Goal: Navigation & Orientation: Find specific page/section

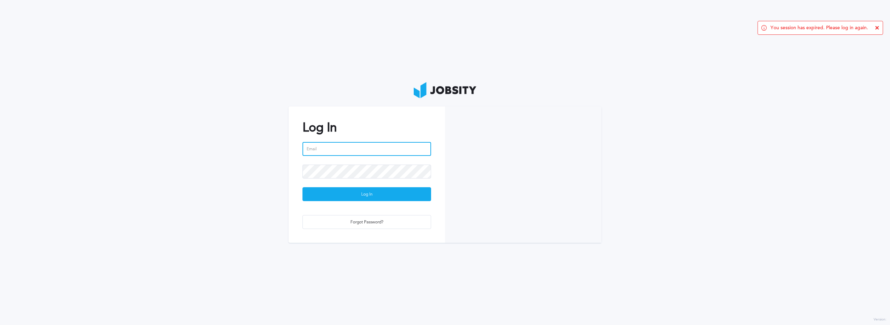
type input "[PERSON_NAME][EMAIL_ADDRESS][PERSON_NAME][DOMAIN_NAME]"
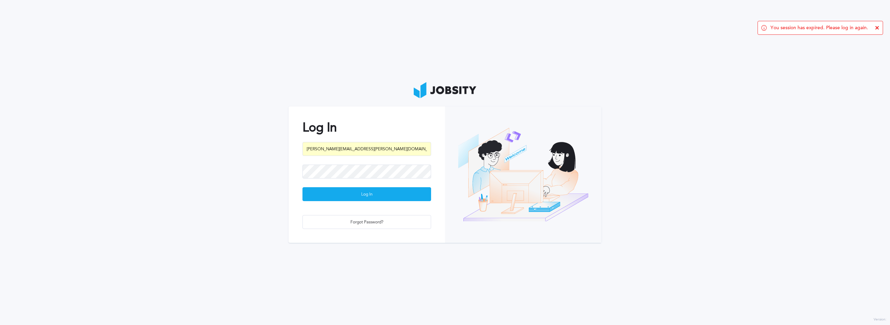
click at [325, 145] on input "[PERSON_NAME][EMAIL_ADDRESS][PERSON_NAME][DOMAIN_NAME]" at bounding box center [366, 149] width 129 height 14
click at [223, 148] on section "Log In [PERSON_NAME][EMAIL_ADDRESS][PERSON_NAME][DOMAIN_NAME] Loading ... Forgo…" at bounding box center [445, 162] width 890 height 325
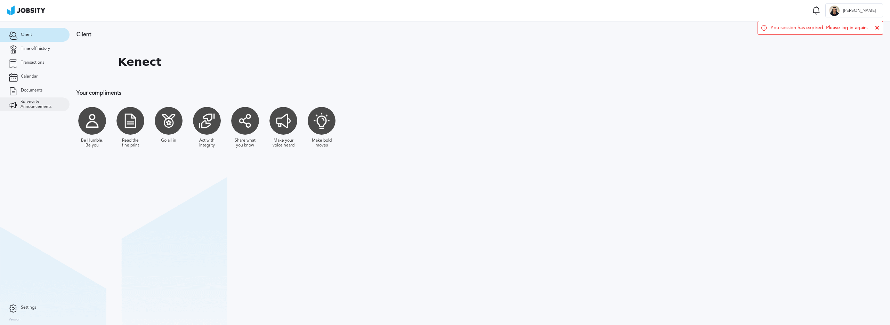
click at [33, 99] on span "Surveys & Announcements" at bounding box center [41, 104] width 40 height 10
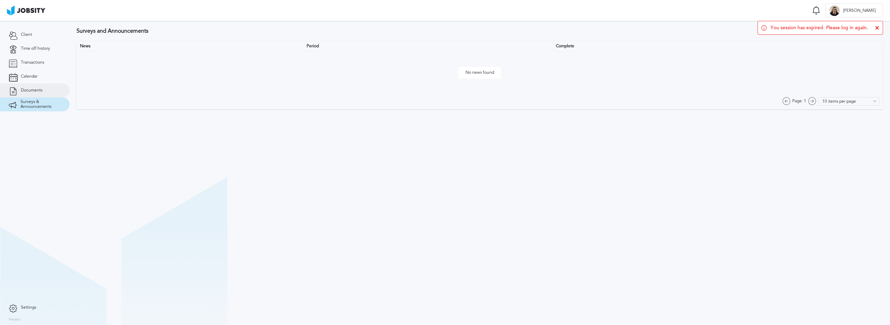
click at [30, 92] on span "Documents" at bounding box center [32, 90] width 22 height 5
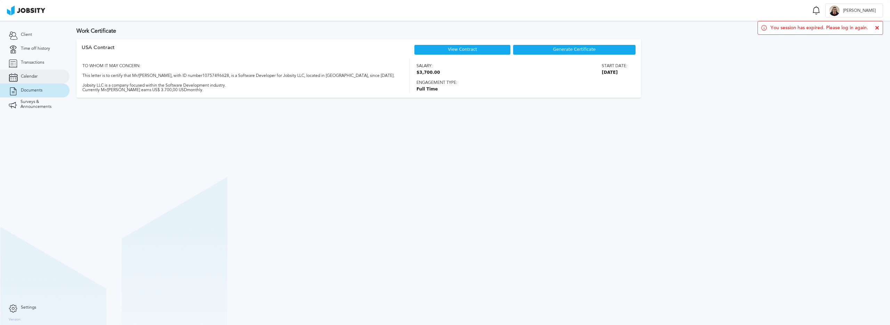
click at [37, 74] on span "Calendar" at bounding box center [29, 76] width 17 height 5
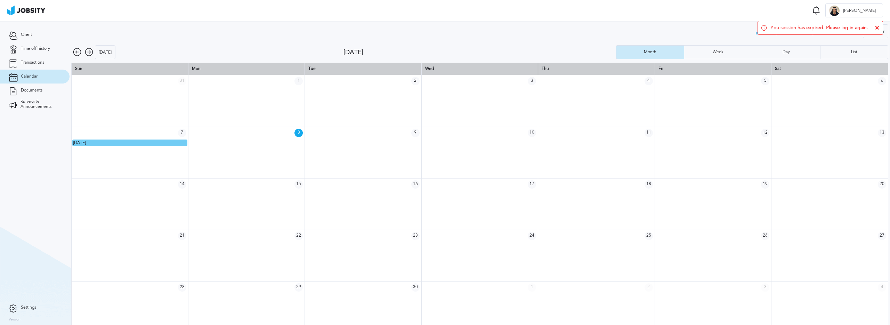
click at [876, 28] on icon at bounding box center [877, 28] width 4 height 4
click at [50, 64] on link "Transactions" at bounding box center [35, 63] width 70 height 14
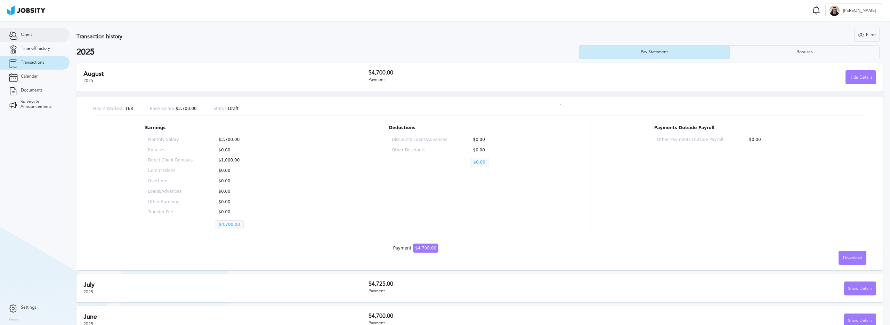
click at [37, 34] on link "Client" at bounding box center [35, 35] width 70 height 14
